Goal: Book appointment/travel/reservation

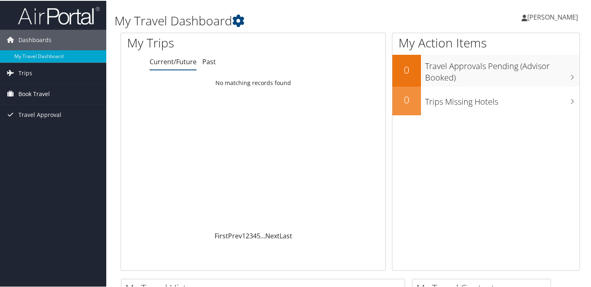
click at [38, 93] on span "Book Travel" at bounding box center [33, 93] width 31 height 20
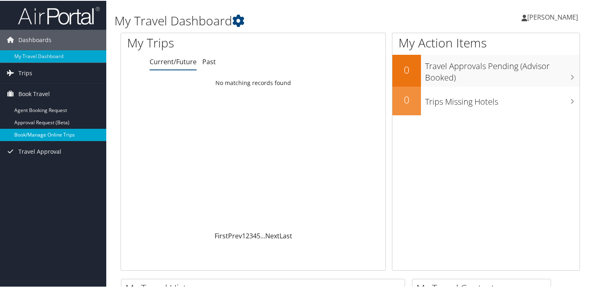
click at [43, 132] on link "Book/Manage Online Trips" at bounding box center [53, 134] width 106 height 12
